Goal: Book appointment/travel/reservation

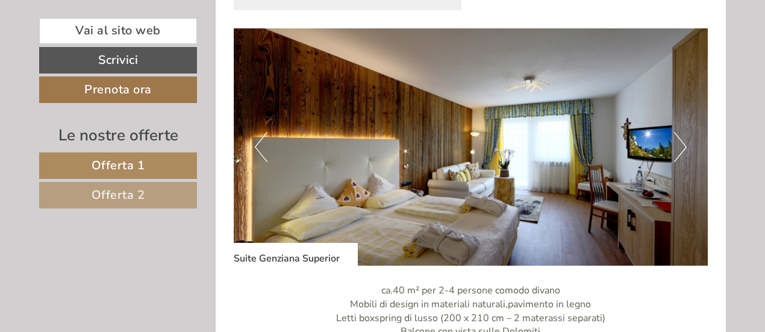
scroll to position [1567, 0]
click at [676, 136] on button "Next" at bounding box center [680, 147] width 13 height 30
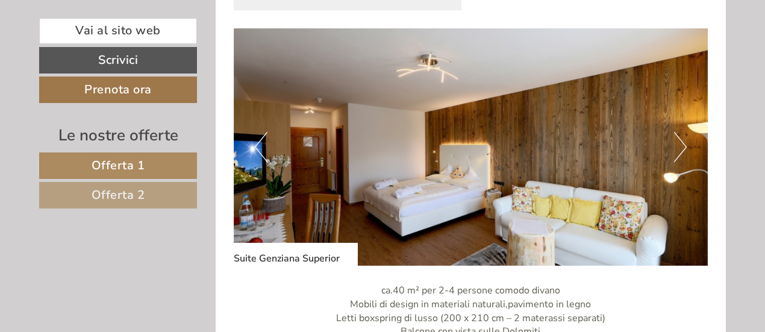
click at [676, 136] on button "Next" at bounding box center [680, 147] width 13 height 30
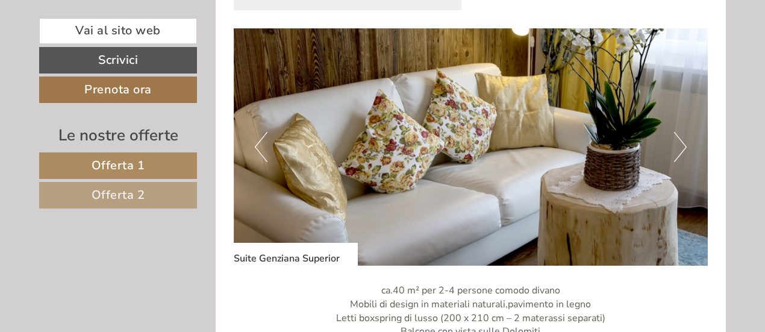
click at [276, 151] on img at bounding box center [471, 146] width 475 height 237
click at [264, 155] on button "Previous" at bounding box center [261, 147] width 13 height 30
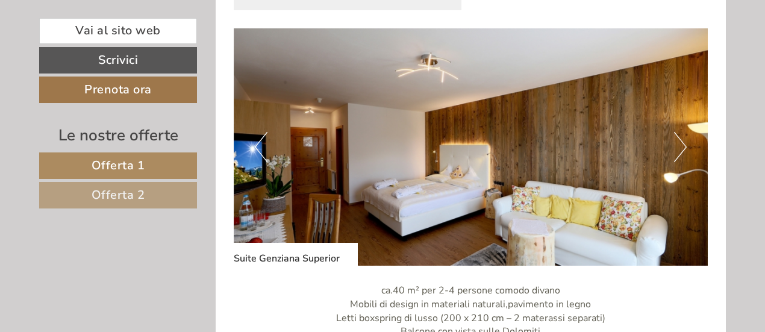
click at [685, 153] on button "Next" at bounding box center [680, 147] width 13 height 30
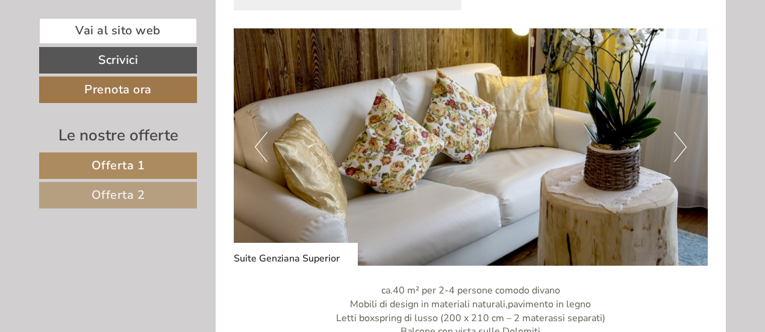
click at [685, 153] on button "Next" at bounding box center [680, 147] width 13 height 30
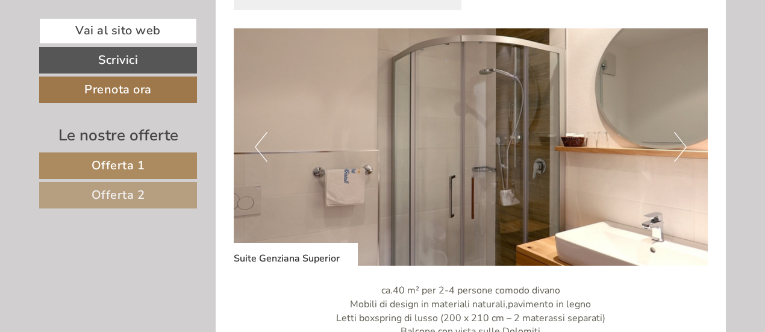
click at [685, 153] on button "Next" at bounding box center [680, 147] width 13 height 30
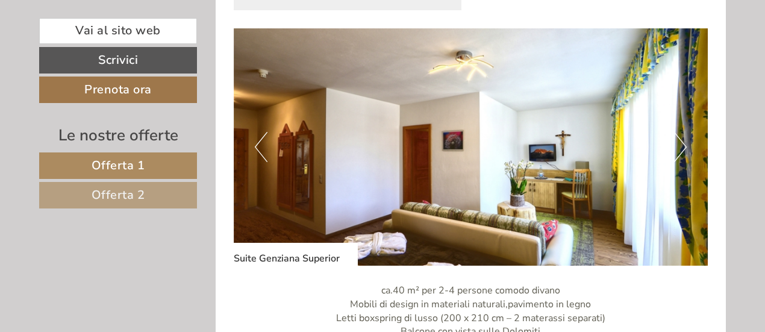
click at [685, 153] on button "Next" at bounding box center [680, 147] width 13 height 30
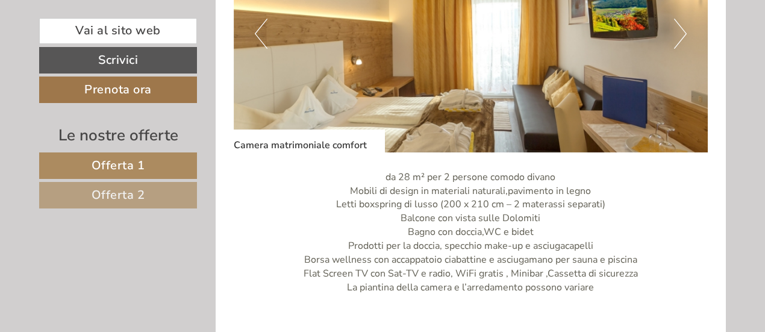
scroll to position [723, 0]
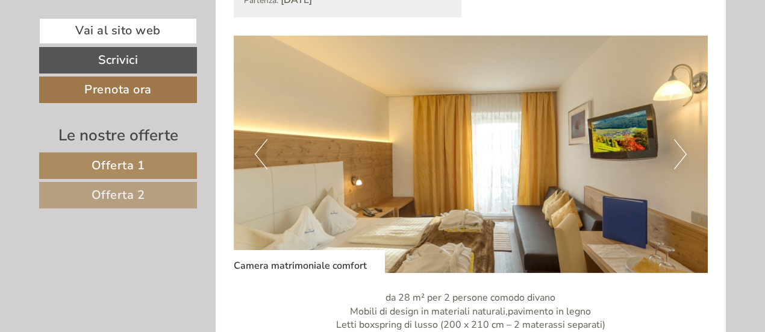
click at [685, 153] on button "Next" at bounding box center [680, 154] width 13 height 30
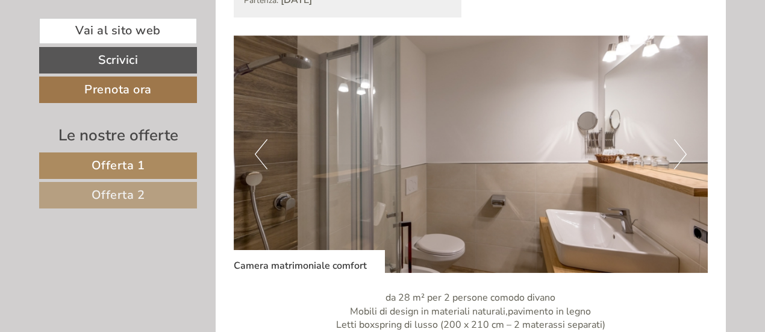
click at [685, 153] on button "Next" at bounding box center [680, 154] width 13 height 30
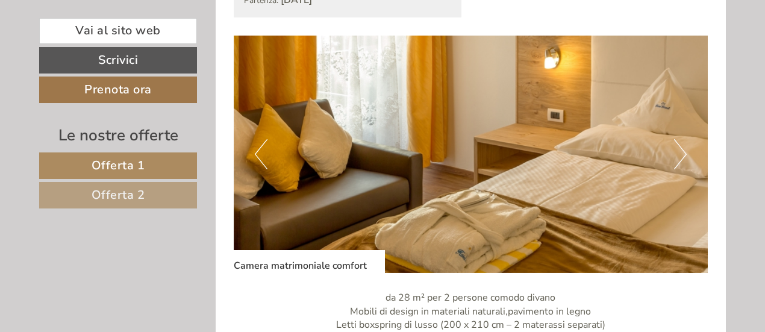
click at [685, 153] on button "Next" at bounding box center [680, 154] width 13 height 30
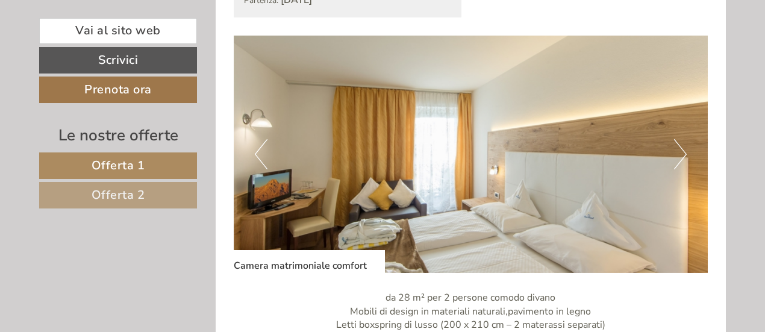
click at [685, 153] on button "Next" at bounding box center [680, 154] width 13 height 30
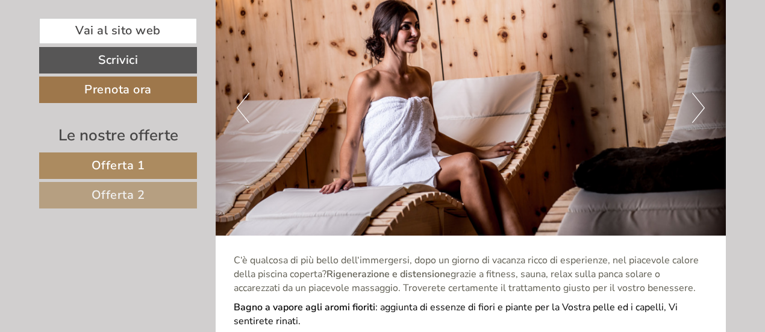
scroll to position [2892, 0]
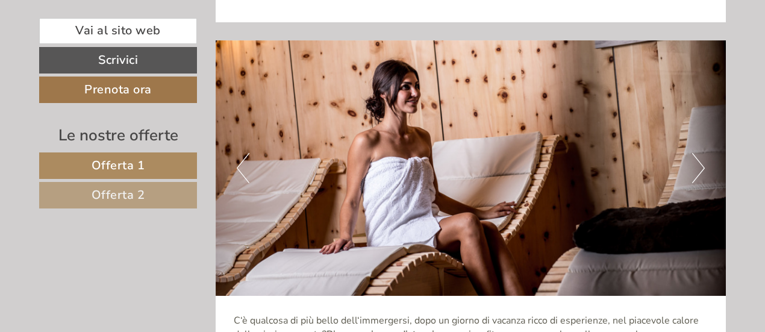
click at [703, 153] on button "Next" at bounding box center [698, 168] width 13 height 30
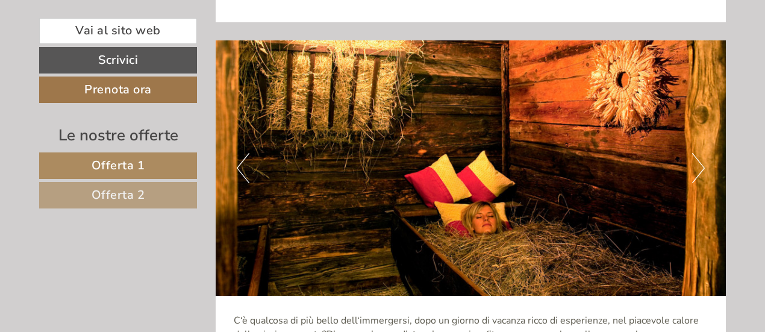
click at [703, 153] on button "Next" at bounding box center [698, 168] width 13 height 30
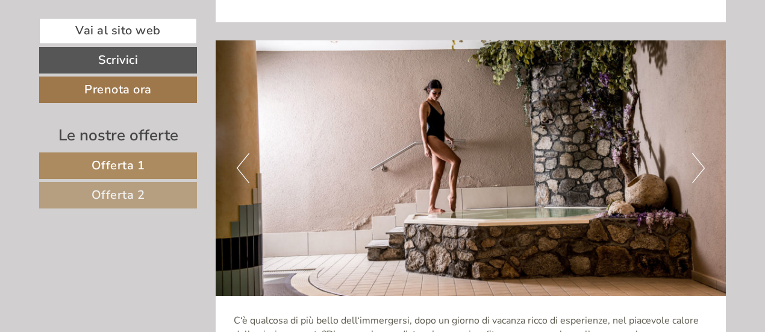
click at [703, 153] on button "Next" at bounding box center [698, 168] width 13 height 30
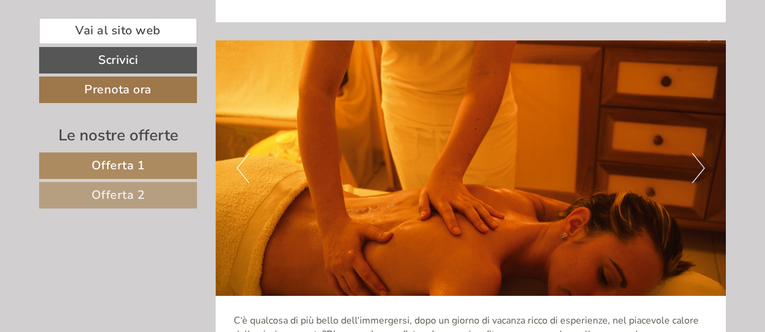
click at [703, 153] on button "Next" at bounding box center [698, 168] width 13 height 30
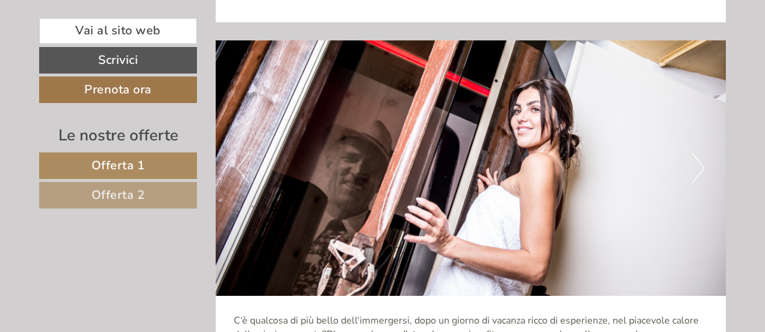
click at [703, 153] on button "Next" at bounding box center [698, 168] width 13 height 30
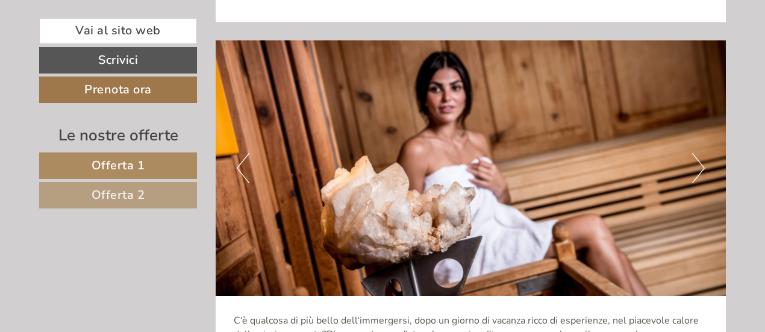
click at [703, 153] on button "Next" at bounding box center [698, 168] width 13 height 30
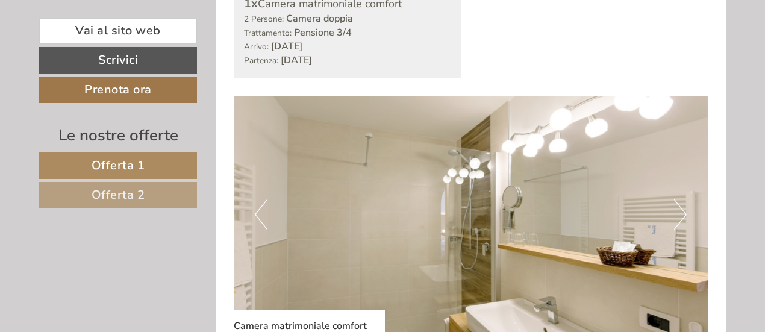
scroll to position [603, 0]
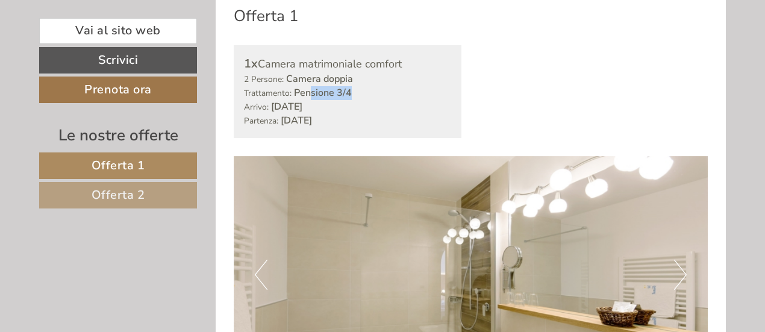
drag, startPoint x: 312, startPoint y: 92, endPoint x: 352, endPoint y: 92, distance: 40.4
click at [352, 92] on div "2 Persone: Camera doppia Trattamento: Pensione 3/4" at bounding box center [348, 86] width 208 height 28
click at [366, 95] on div "2 Persone: Camera doppia Trattamento: Pensione 3/4" at bounding box center [348, 86] width 208 height 28
drag, startPoint x: 294, startPoint y: 92, endPoint x: 347, endPoint y: 89, distance: 53.1
click at [353, 89] on div "2 Persone: Camera doppia Trattamento: Pensione 3/4" at bounding box center [348, 86] width 208 height 28
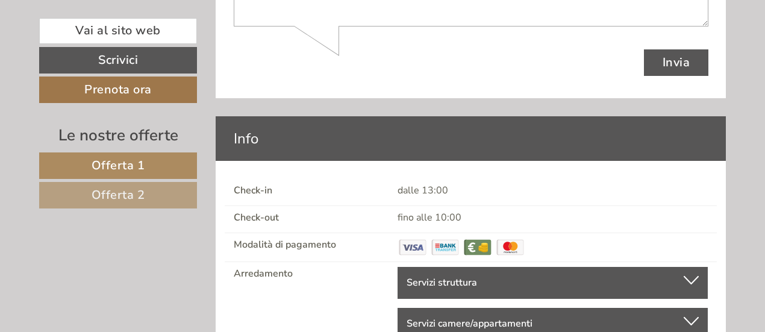
scroll to position [4289, 0]
